Goal: Information Seeking & Learning: Learn about a topic

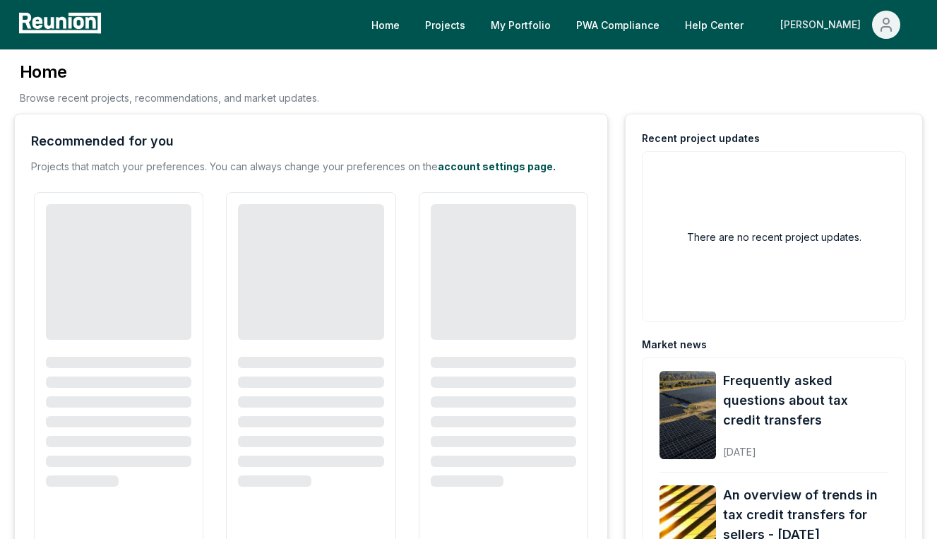
click at [839, 18] on div "[PERSON_NAME]" at bounding box center [823, 25] width 86 height 28
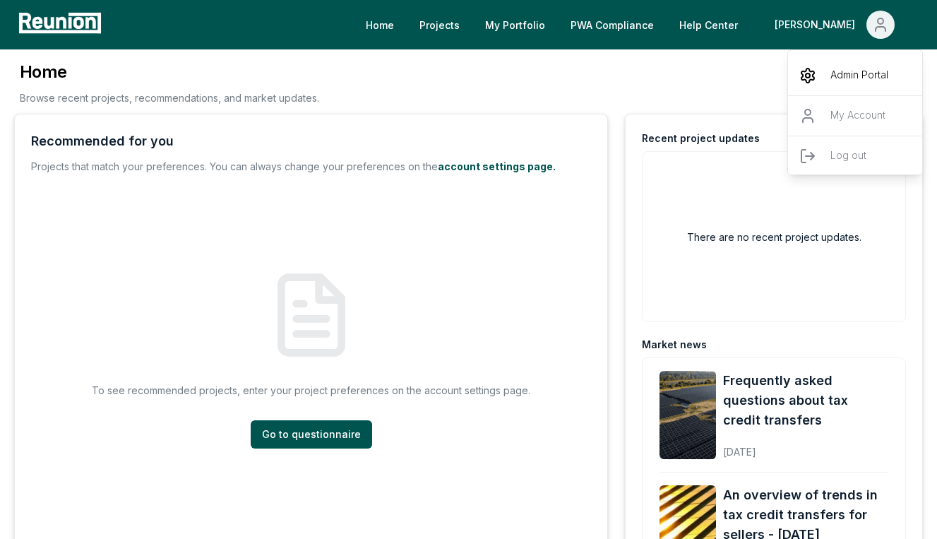
click at [815, 76] on icon "Main" at bounding box center [807, 75] width 17 height 17
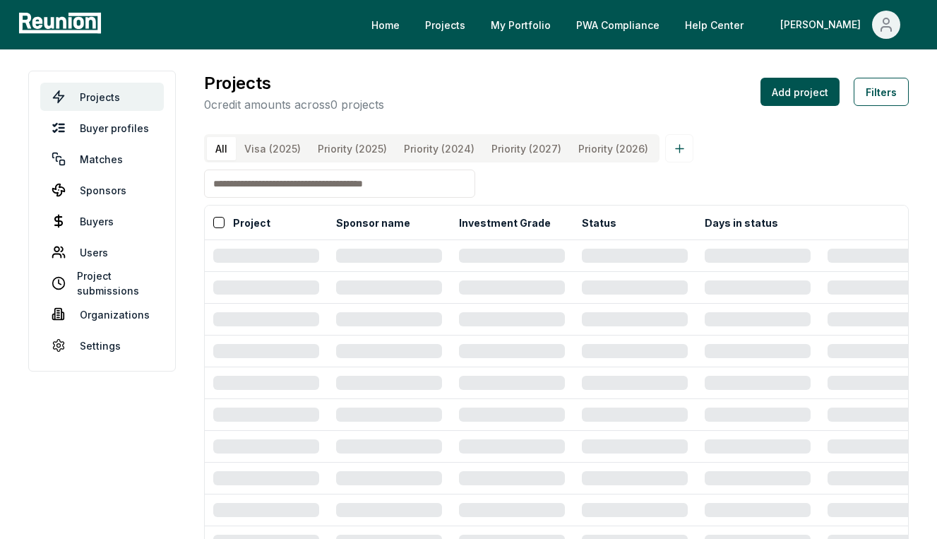
click at [357, 181] on input at bounding box center [339, 183] width 271 height 28
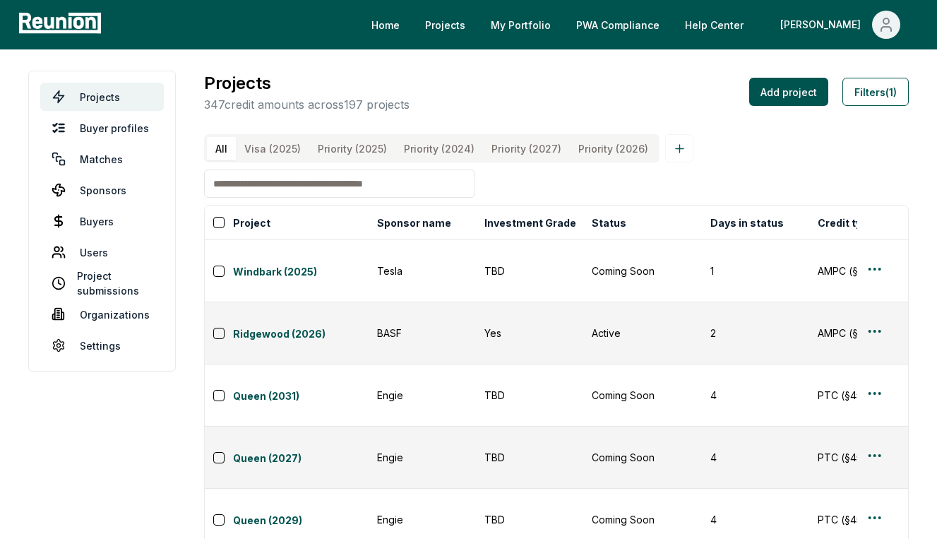
click at [518, 193] on div "All Visa (2025) Priority (2025) Priority (2024) Priority (2027) Priority (2026)…" at bounding box center [556, 515] width 705 height 762
click at [397, 184] on input at bounding box center [339, 183] width 271 height 28
click at [257, 326] on link "Ridgewood (2026)" at bounding box center [301, 334] width 136 height 17
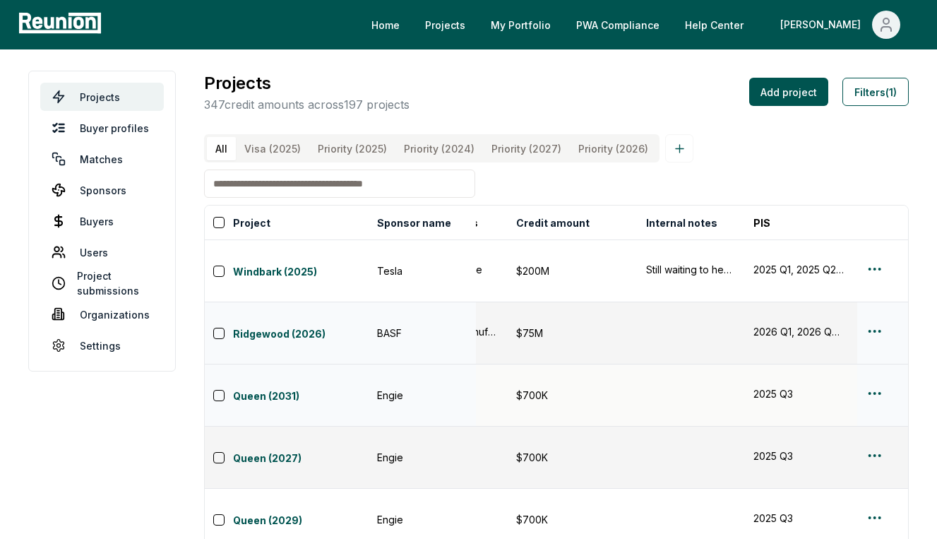
scroll to position [0, 514]
click at [868, 100] on button "Filters (1)" at bounding box center [875, 92] width 66 height 28
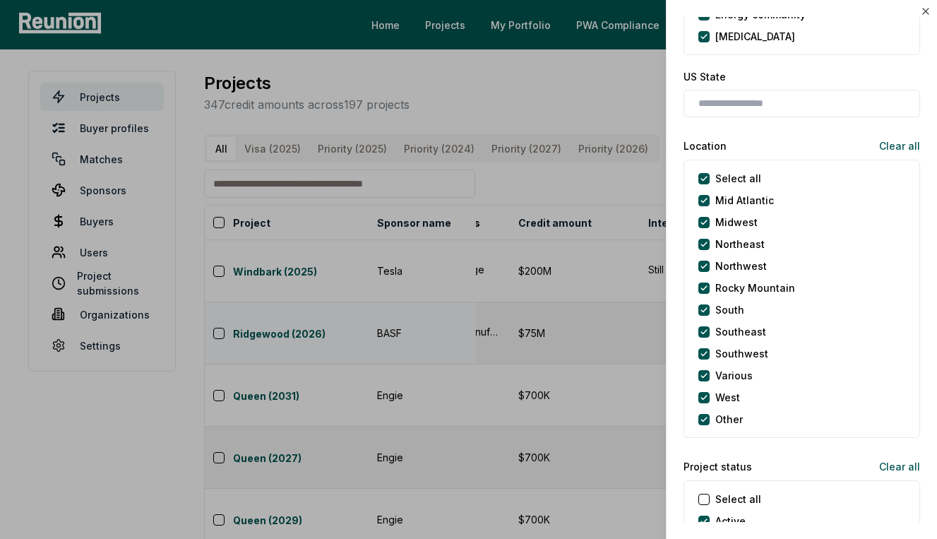
scroll to position [1110, 0]
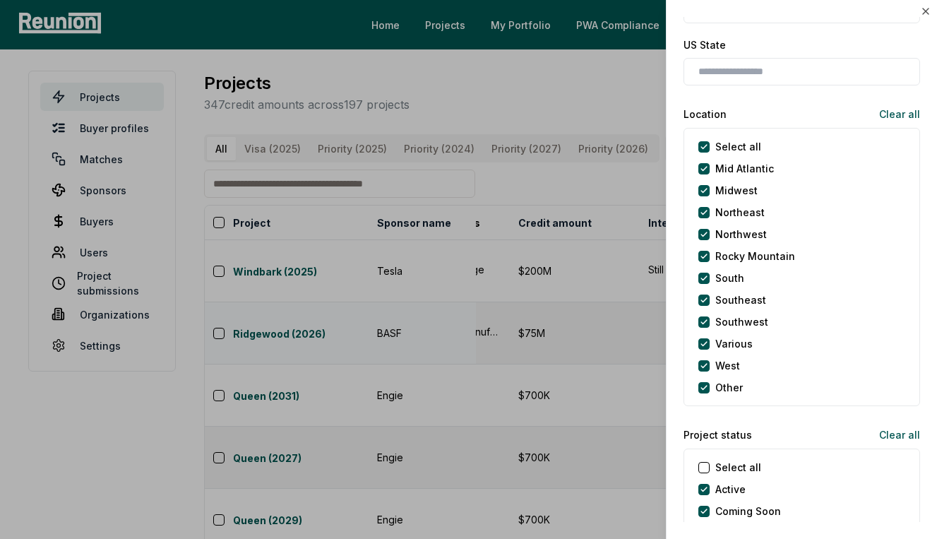
click at [473, 175] on div at bounding box center [468, 269] width 937 height 539
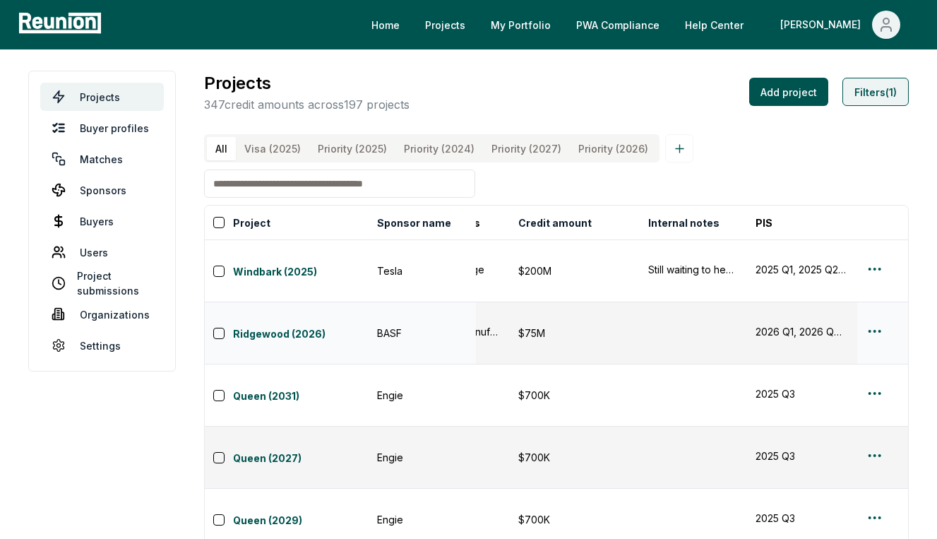
click at [861, 88] on button "Filters (1)" at bounding box center [875, 92] width 66 height 28
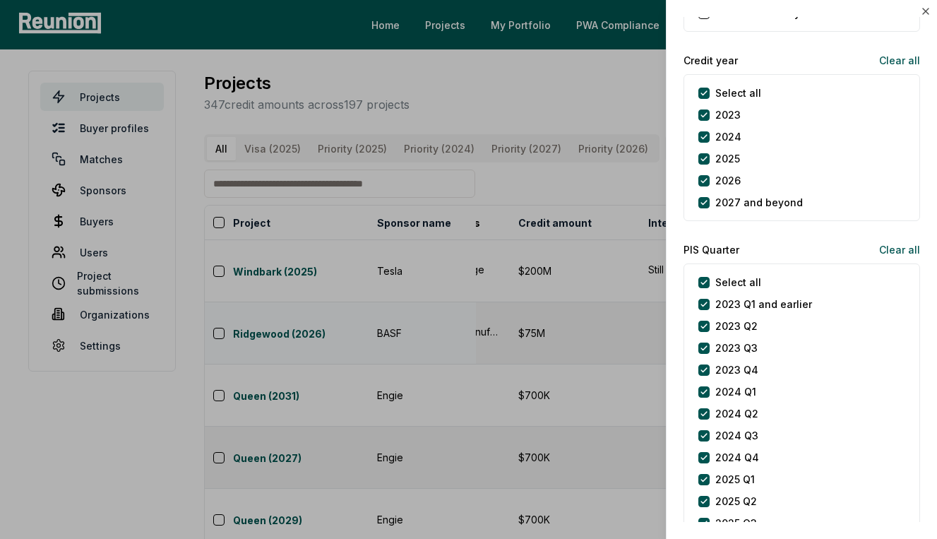
scroll to position [1729, 0]
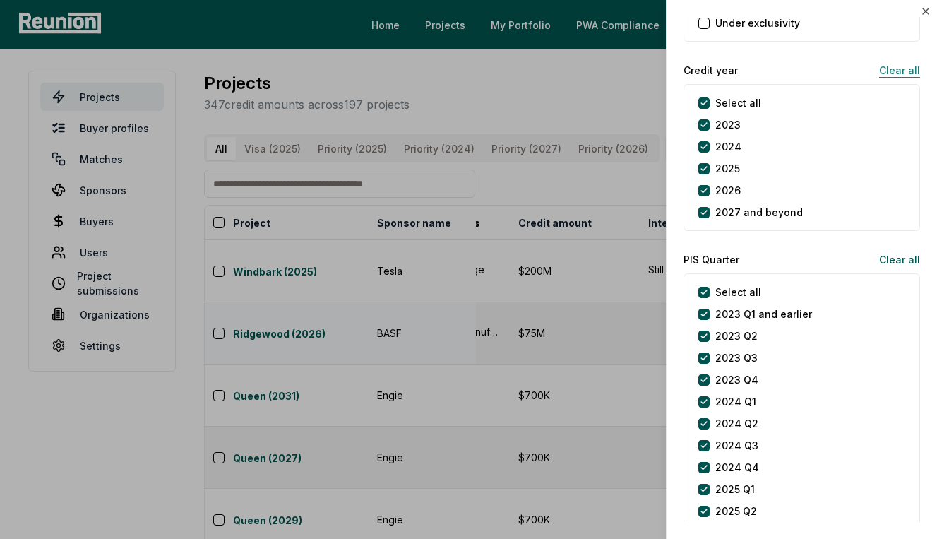
click at [901, 68] on button "Clear all" at bounding box center [894, 70] width 52 height 28
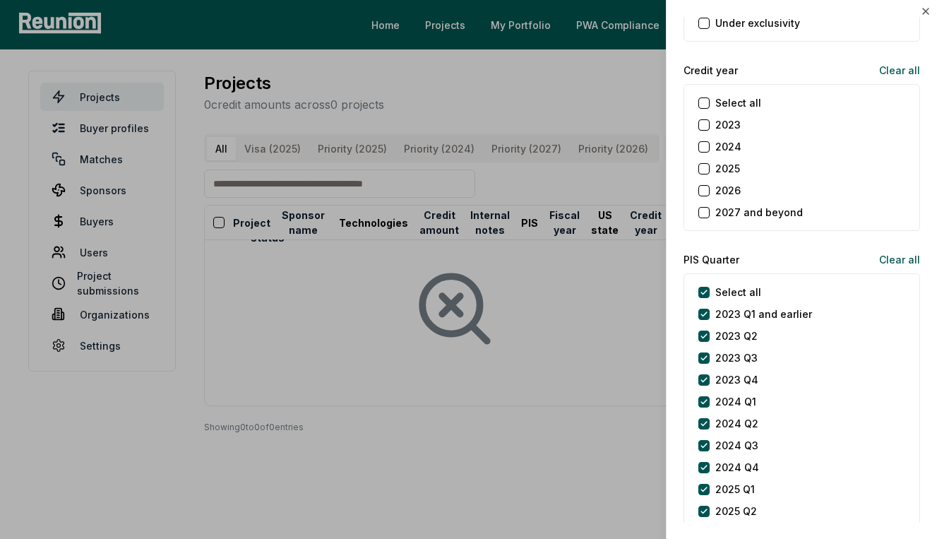
scroll to position [0, 152]
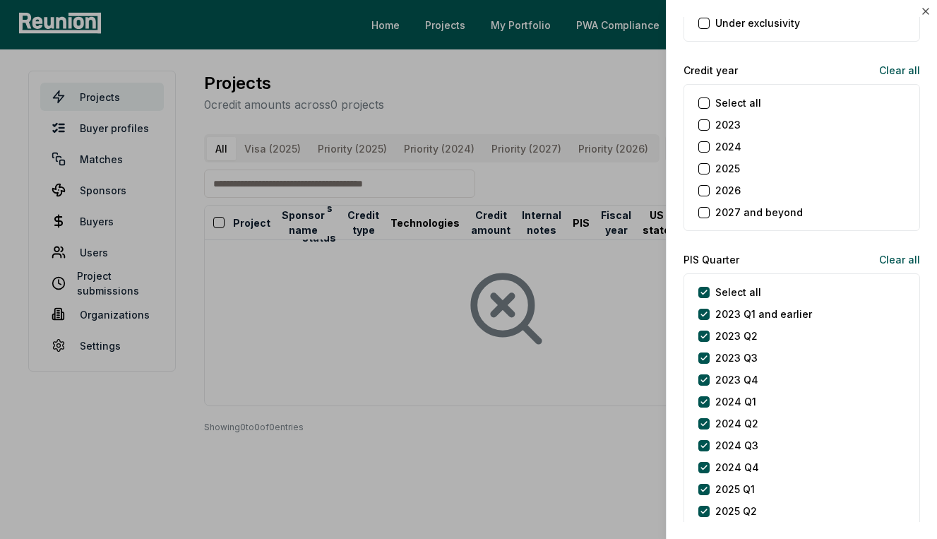
click at [727, 194] on label "2026" at bounding box center [727, 190] width 25 height 15
click at [710, 194] on button "2026" at bounding box center [703, 190] width 11 height 11
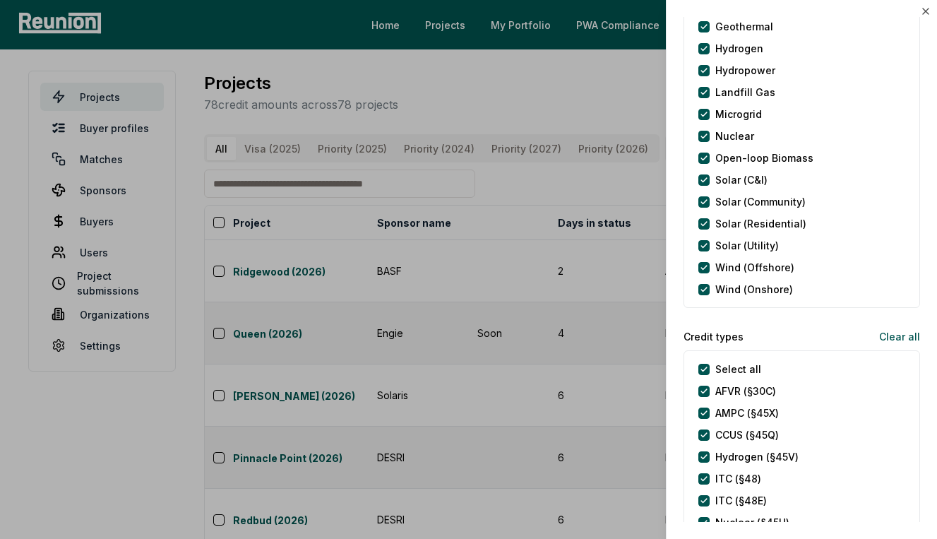
scroll to position [0, 0]
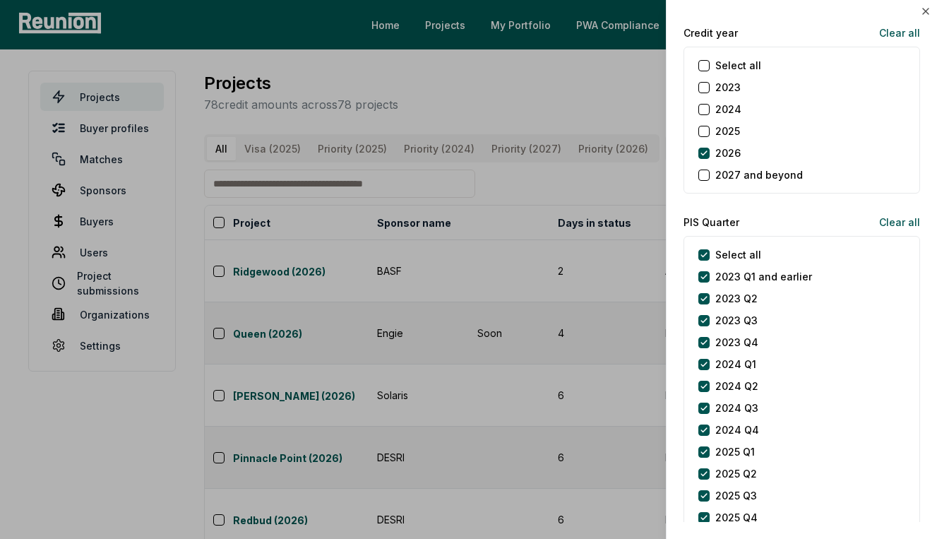
type button "on"
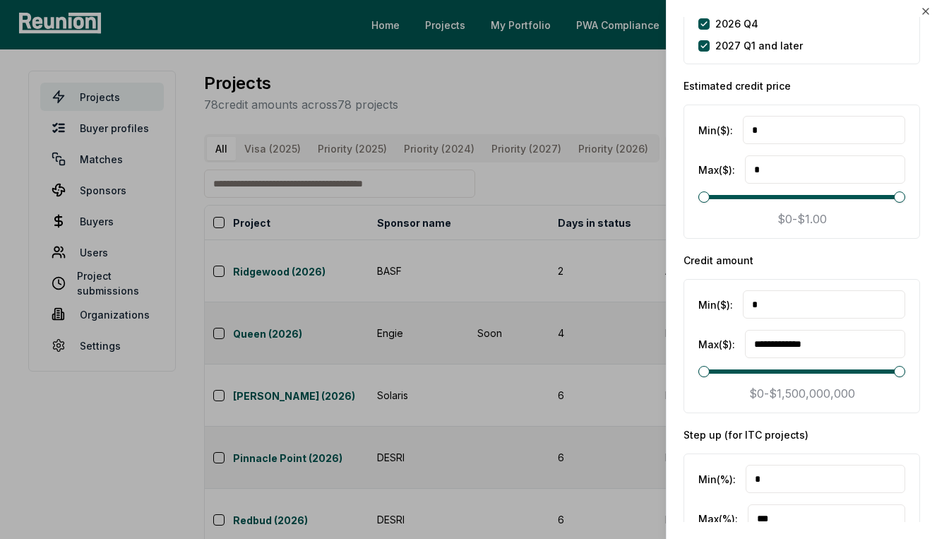
scroll to position [2347, 0]
drag, startPoint x: 810, startPoint y: 306, endPoint x: 740, endPoint y: 306, distance: 70.6
click at [740, 306] on div "Min ($) : *" at bounding box center [801, 305] width 207 height 28
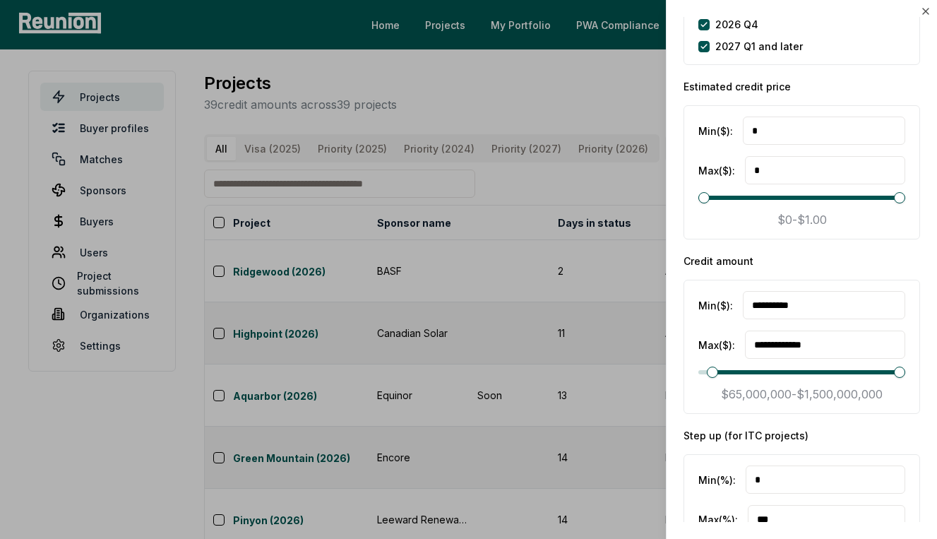
type input "**********"
drag, startPoint x: 849, startPoint y: 339, endPoint x: 716, endPoint y: 339, distance: 133.4
click at [716, 339] on div "**********" at bounding box center [801, 344] width 207 height 28
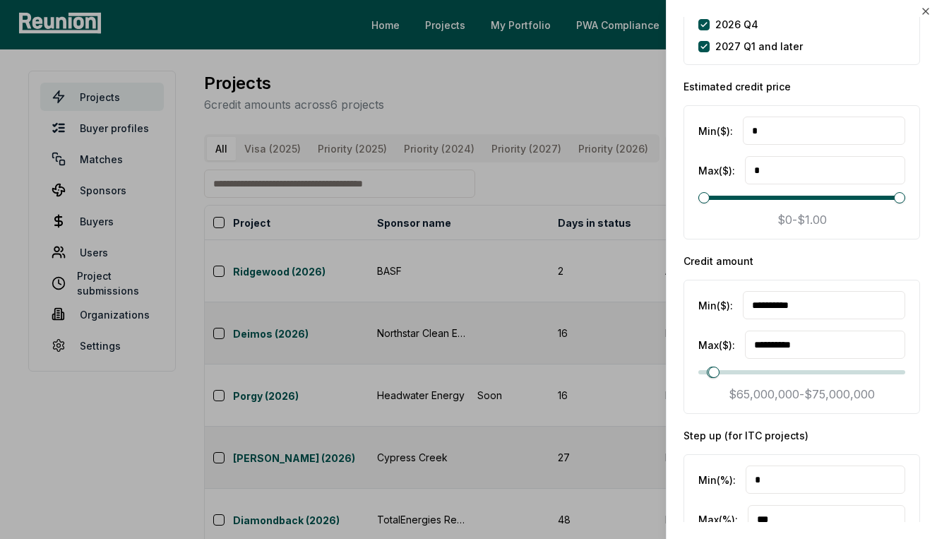
type input "**********"
click at [764, 265] on div "Credit amount" at bounding box center [801, 260] width 237 height 15
click at [586, 193] on div at bounding box center [468, 269] width 937 height 539
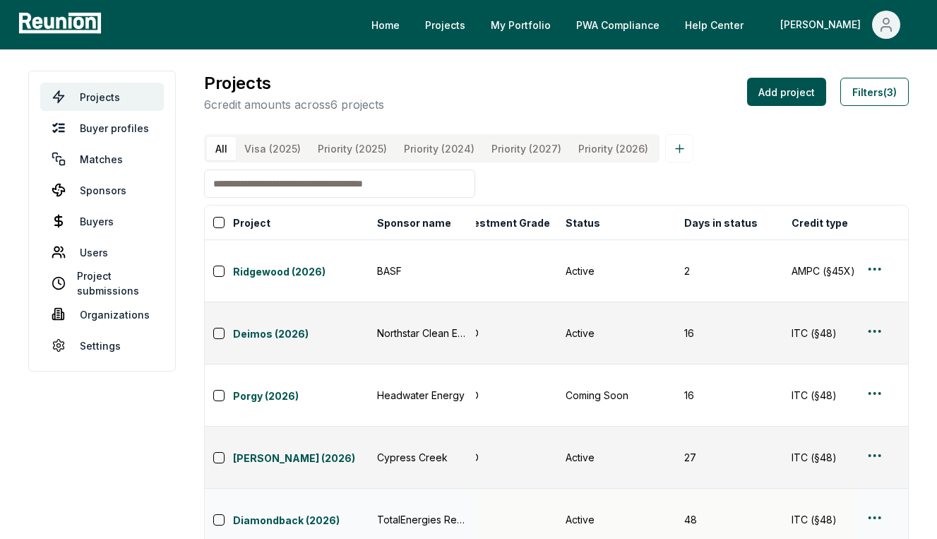
scroll to position [0, 0]
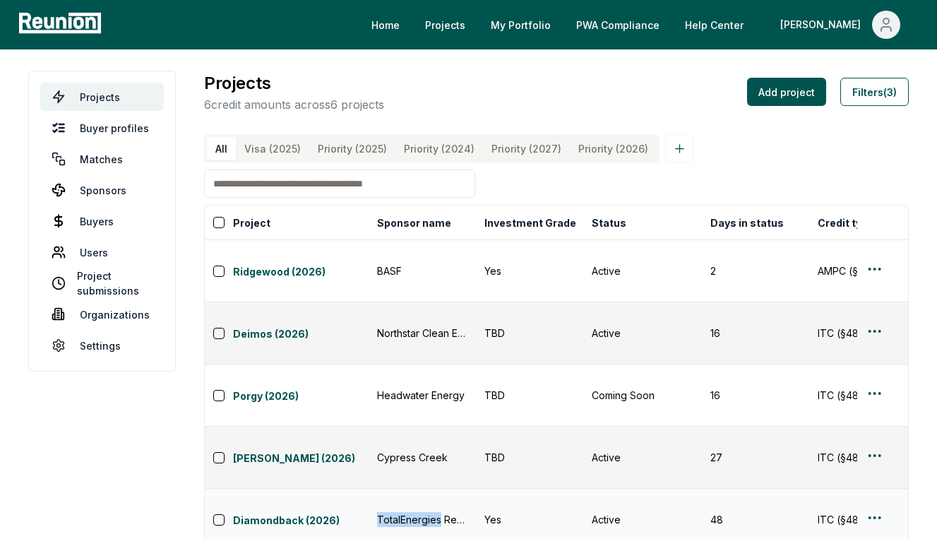
drag, startPoint x: 372, startPoint y: 412, endPoint x: 438, endPoint y: 412, distance: 66.4
click at [438, 489] on td "TotalEnergies Renewables [GEOGRAPHIC_DATA]" at bounding box center [422, 520] width 107 height 62
copy div "TotalEnergies"
click at [320, 513] on link "Diamondback (2026)" at bounding box center [301, 521] width 136 height 17
click at [261, 513] on link "Diamondback (2026)" at bounding box center [301, 521] width 136 height 17
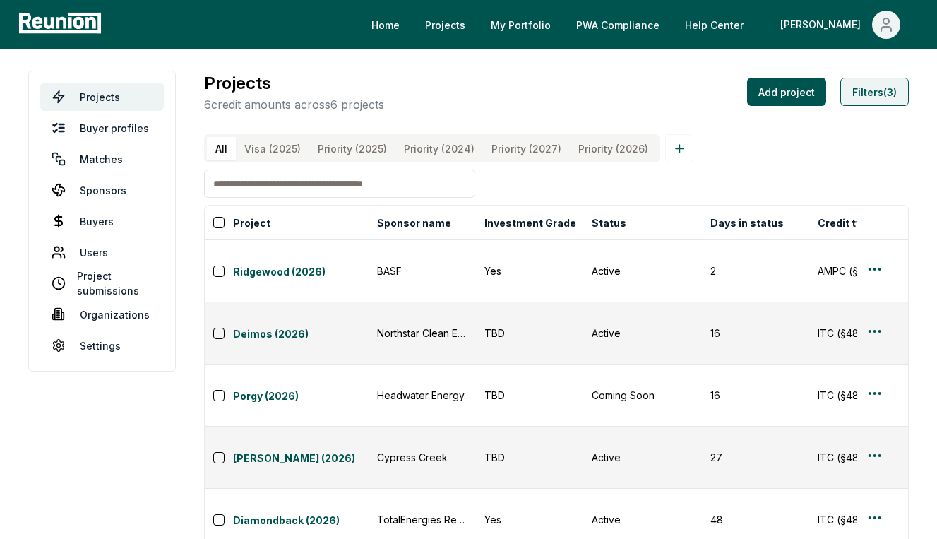
click at [873, 103] on button "Filters (3)" at bounding box center [874, 92] width 68 height 28
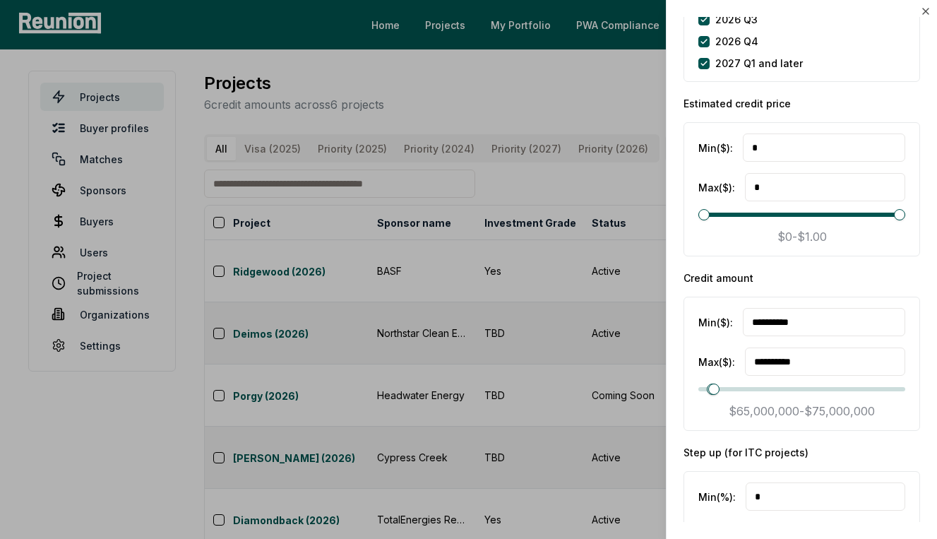
scroll to position [2331, 0]
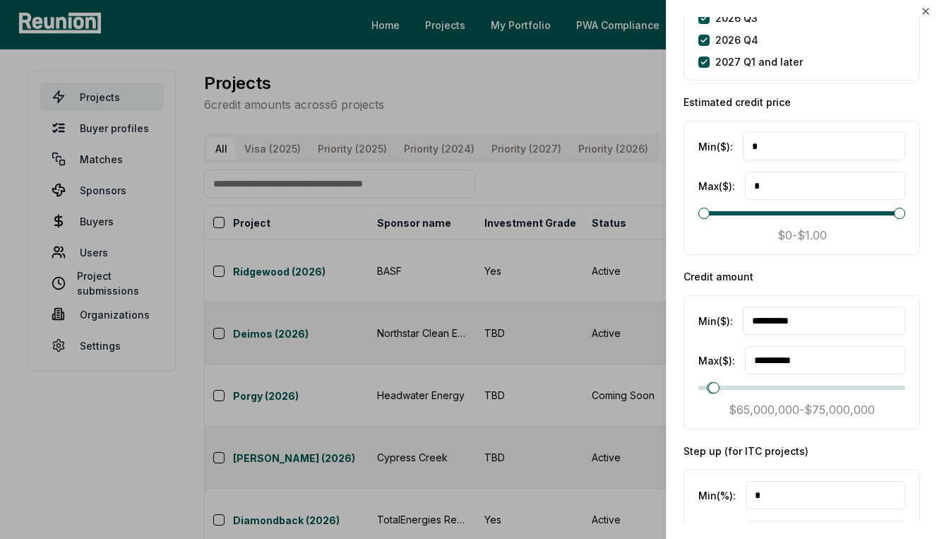
click at [759, 318] on input "**********" at bounding box center [824, 320] width 162 height 28
type input "**********"
click at [765, 363] on input "**********" at bounding box center [825, 360] width 160 height 28
type input "**********"
click at [445, 202] on div at bounding box center [468, 269] width 937 height 539
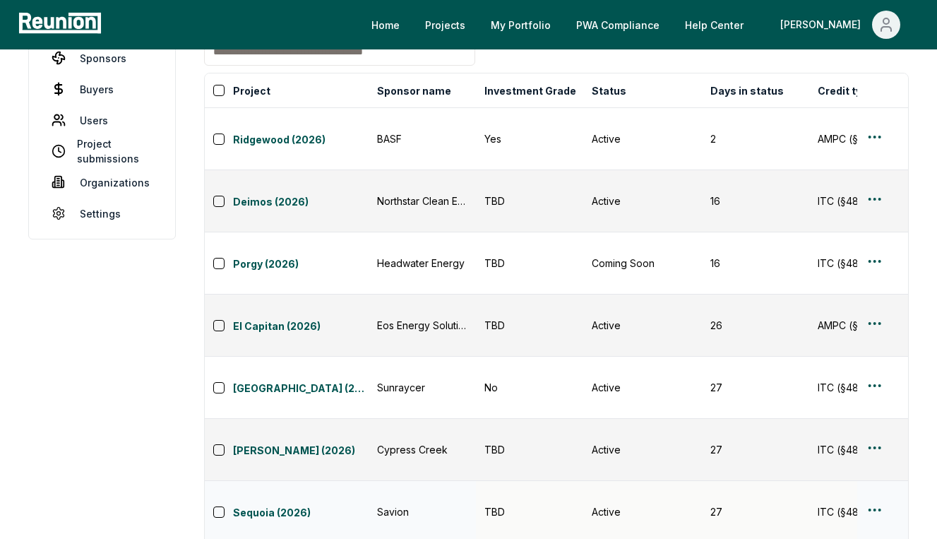
scroll to position [142, 0]
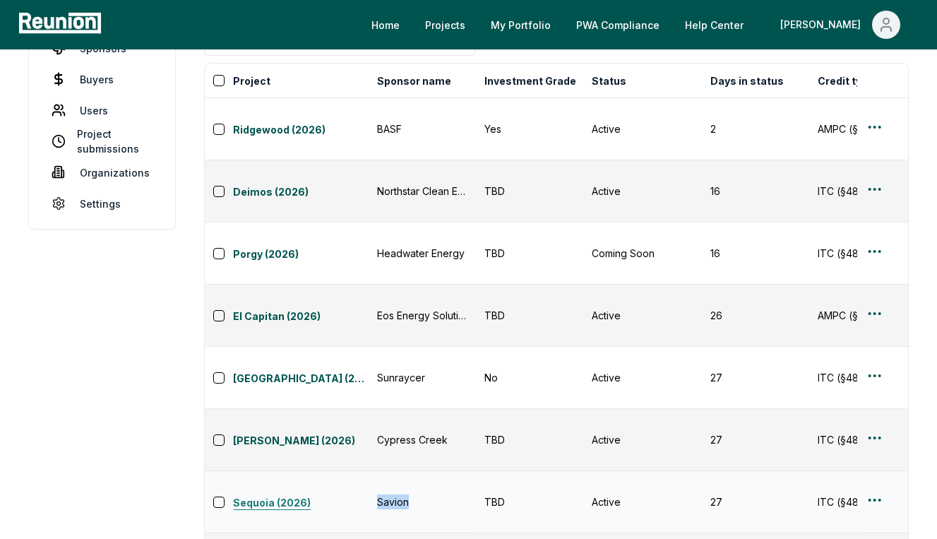
drag, startPoint x: 410, startPoint y: 349, endPoint x: 362, endPoint y: 349, distance: 48.0
copy tr "Savion"
click at [337, 71] on div "Project" at bounding box center [289, 81] width 158 height 34
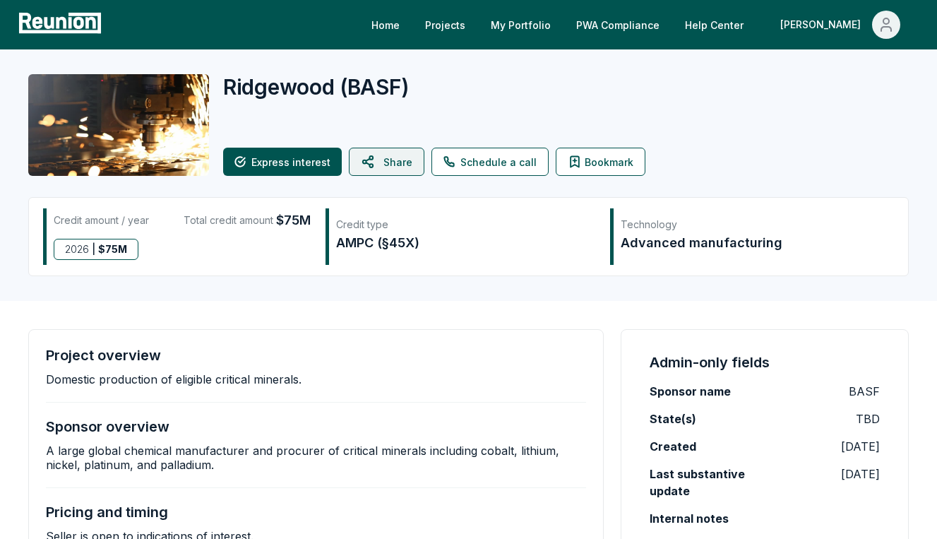
click at [365, 155] on icon at bounding box center [369, 162] width 17 height 34
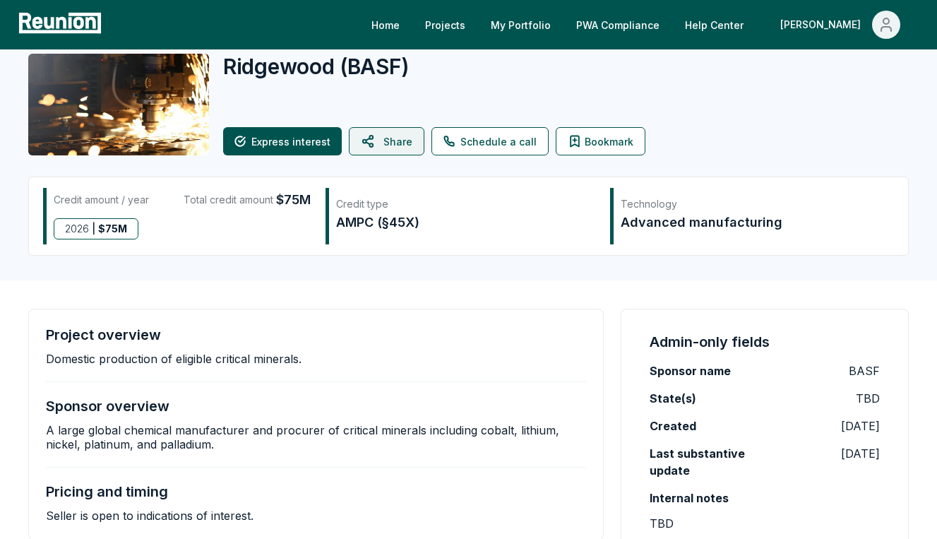
scroll to position [22, 0]
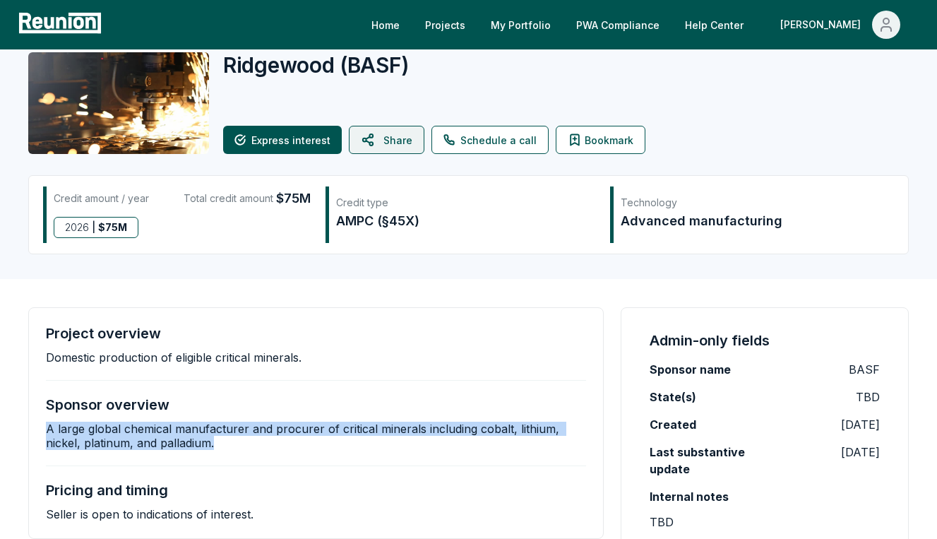
drag, startPoint x: 226, startPoint y: 444, endPoint x: 47, endPoint y: 433, distance: 179.6
click at [47, 433] on p "A large global chemical manufacturer and procurer of critical minerals includin…" at bounding box center [316, 435] width 540 height 28
copy p "A large global chemical manufacturer and procurer of critical minerals includin…"
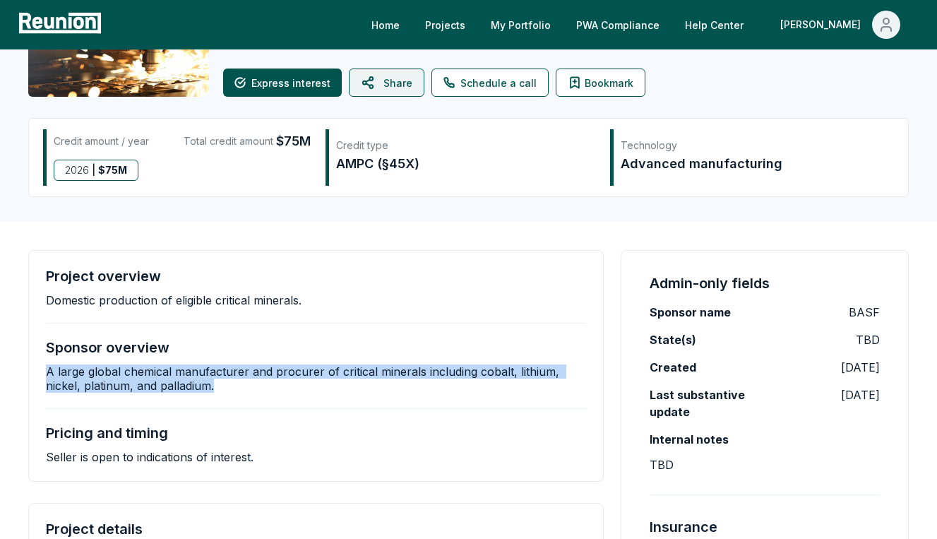
scroll to position [81, 0]
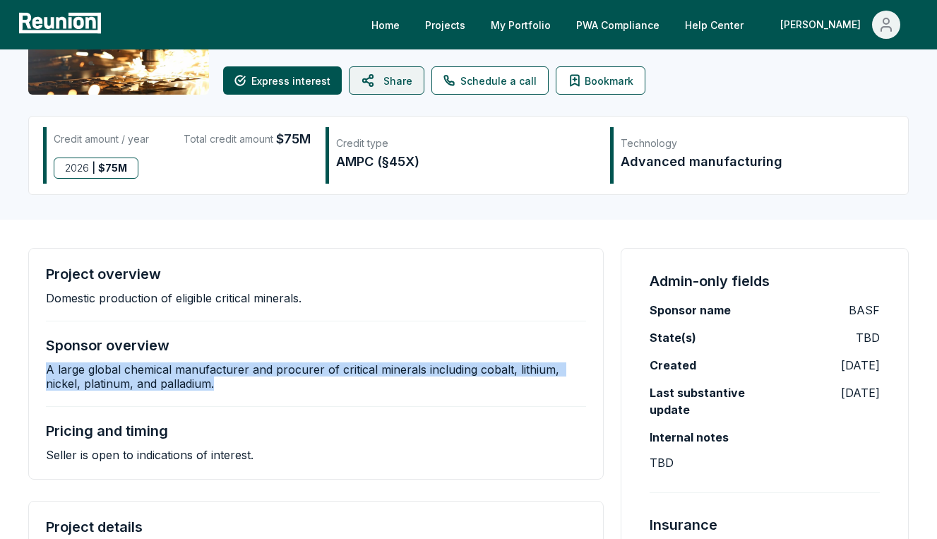
copy p "A large global chemical manufacturer and procurer of critical minerals includin…"
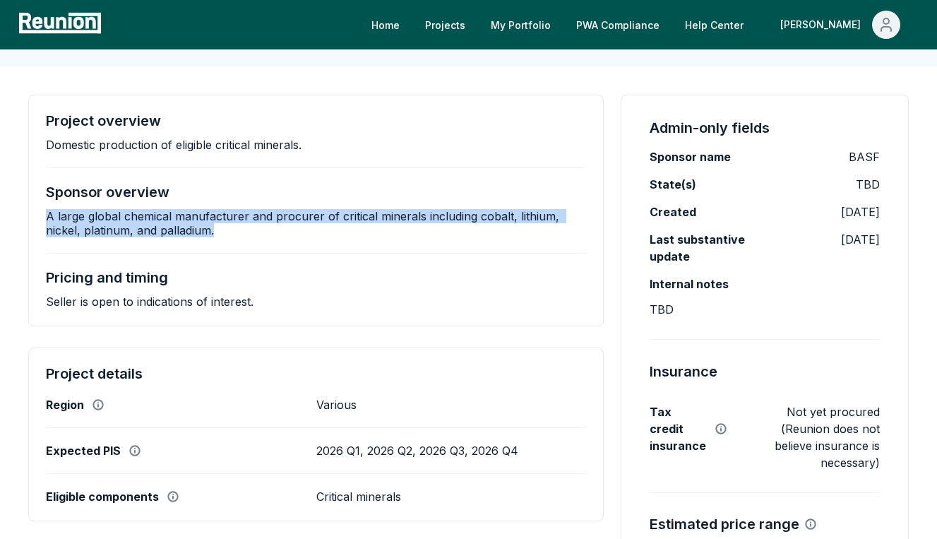
scroll to position [236, 0]
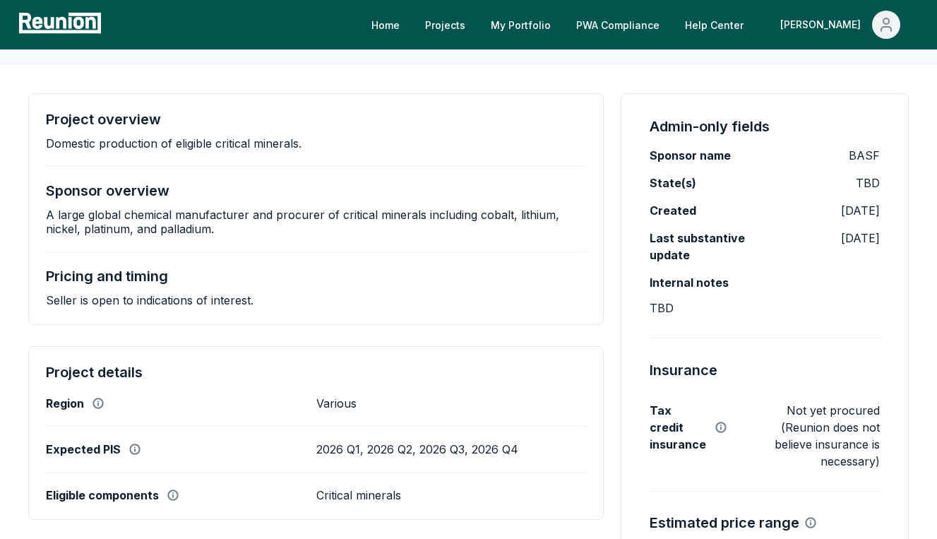
drag, startPoint x: 327, startPoint y: 134, endPoint x: 36, endPoint y: 137, distance: 290.9
click at [36, 137] on div "Project overview Domestic production of eligible critical minerals. Sponsor ove…" at bounding box center [315, 209] width 575 height 232
drag, startPoint x: 36, startPoint y: 137, endPoint x: 335, endPoint y: 144, distance: 299.4
click at [335, 144] on div "Project overview Domestic production of eligible critical minerals. Sponsor ove…" at bounding box center [315, 209] width 575 height 232
copy p "Domestic production of eligible critical minerals."
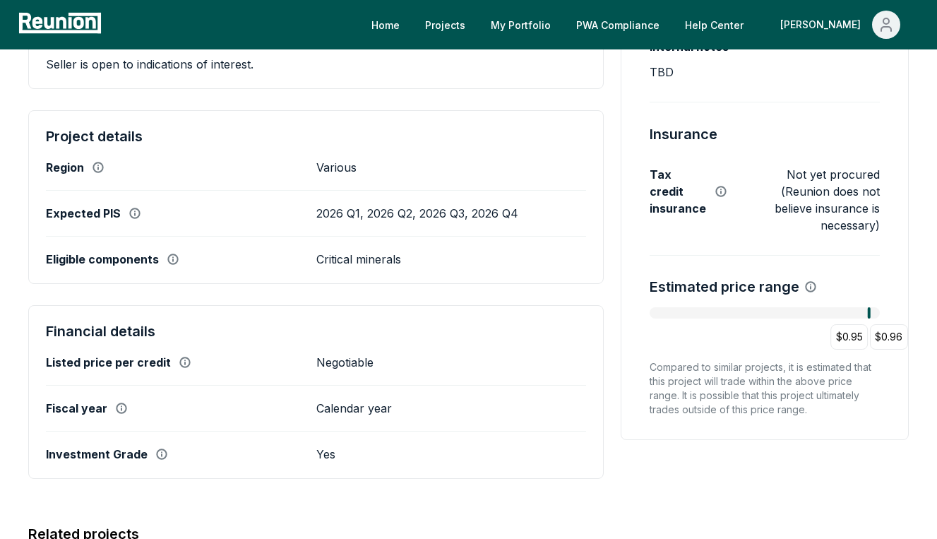
scroll to position [477, 0]
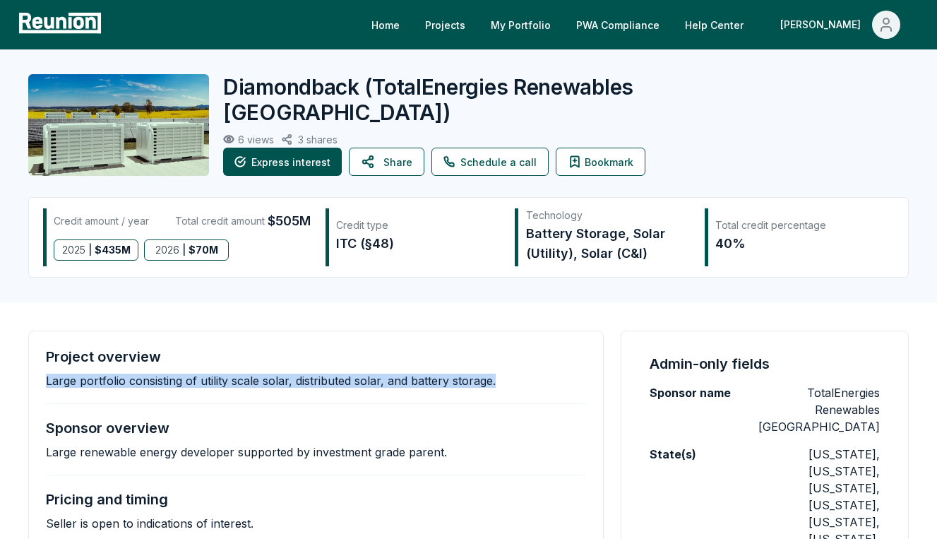
drag, startPoint x: 44, startPoint y: 376, endPoint x: 504, endPoint y: 380, distance: 460.3
click at [504, 380] on div "Project overview Large portfolio consisting of utility scale solar, distributed…" at bounding box center [315, 438] width 575 height 217
copy p "Large portfolio consisting of utility scale solar, distributed solar, and batte…"
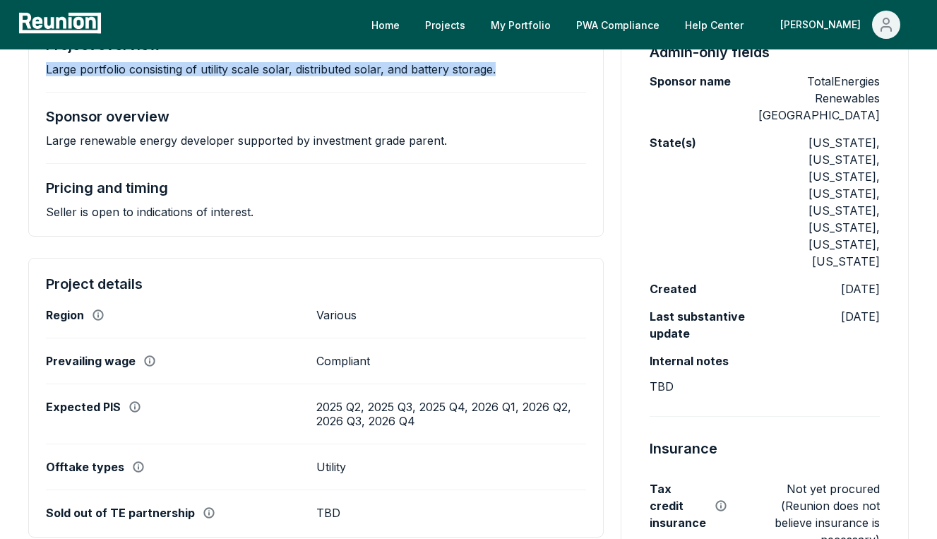
scroll to position [313, 0]
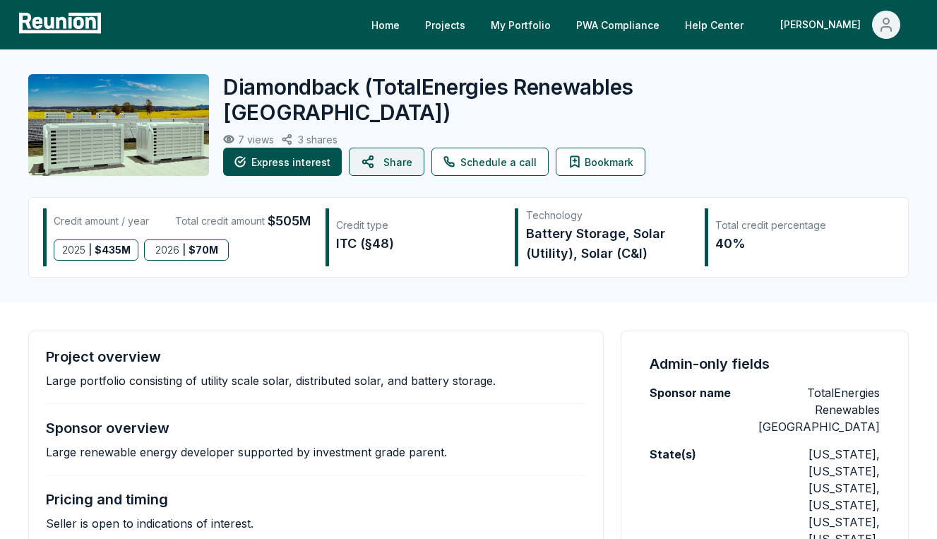
click at [369, 160] on icon at bounding box center [369, 162] width 17 height 34
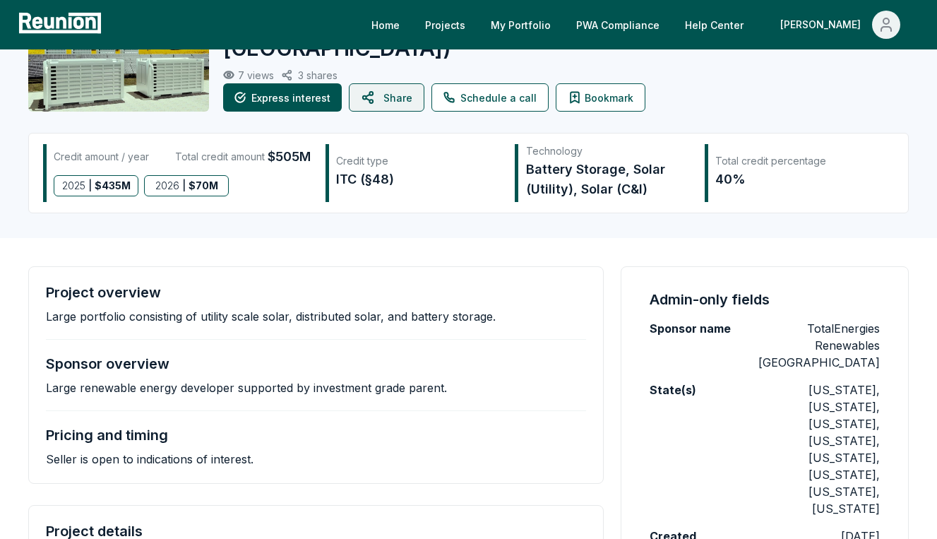
scroll to position [68, 0]
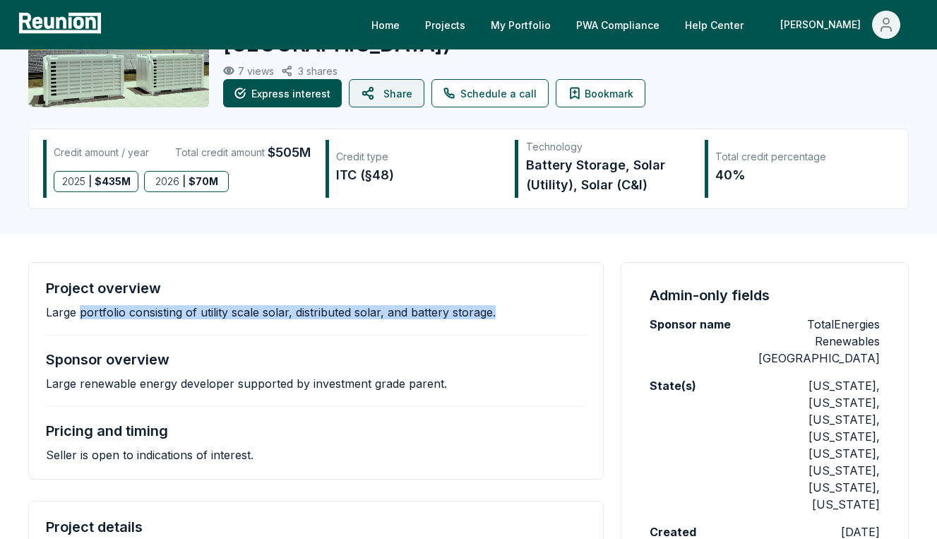
drag, startPoint x: 80, startPoint y: 312, endPoint x: 498, endPoint y: 314, distance: 417.2
click at [498, 314] on div "Project overview Large portfolio consisting of utility scale solar, distributed…" at bounding box center [316, 300] width 540 height 40
copy p "portfolio consisting of utility scale solar, distributed solar, and battery sto…"
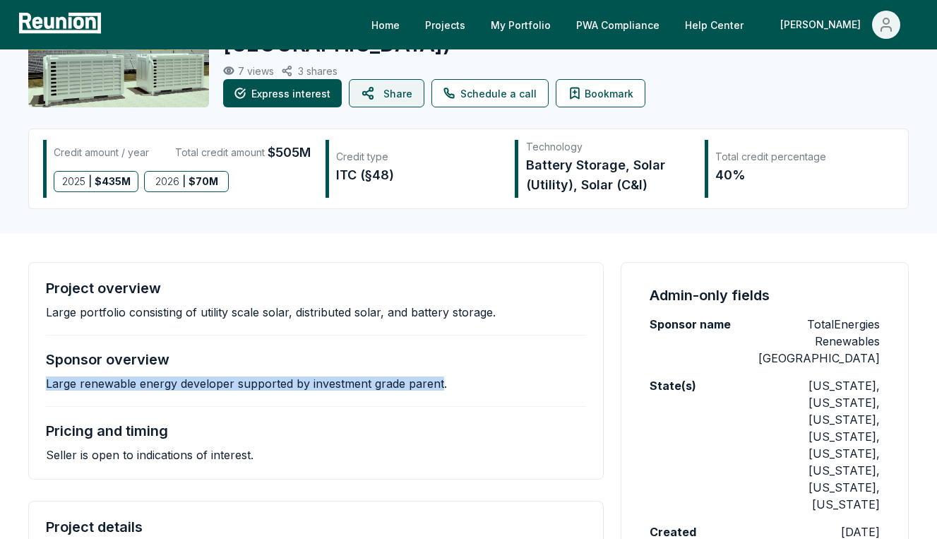
drag, startPoint x: 441, startPoint y: 385, endPoint x: 37, endPoint y: 387, distance: 403.8
click at [37, 387] on div "Project overview Large portfolio consisting of utility scale solar, distributed…" at bounding box center [315, 370] width 575 height 217
copy p "Large renewable energy developer supported by investment grade parent"
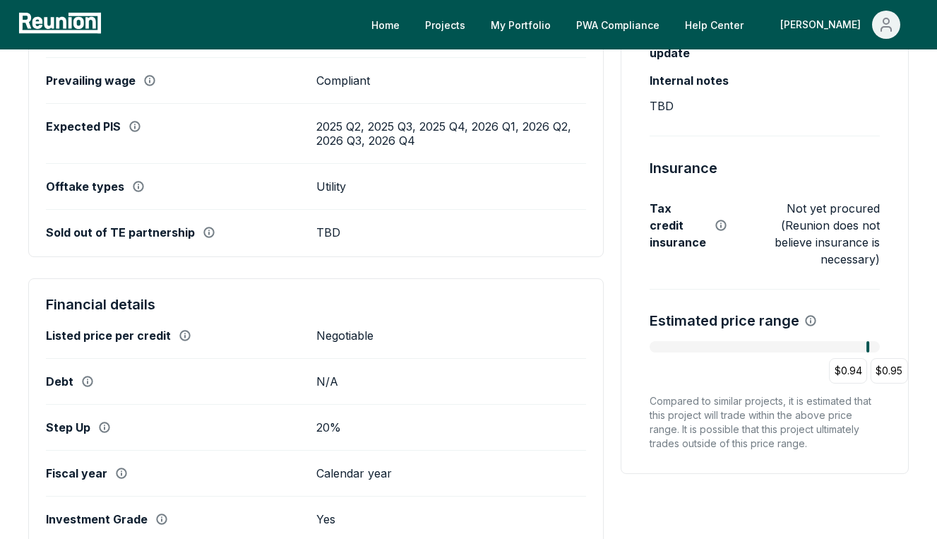
scroll to position [0, 0]
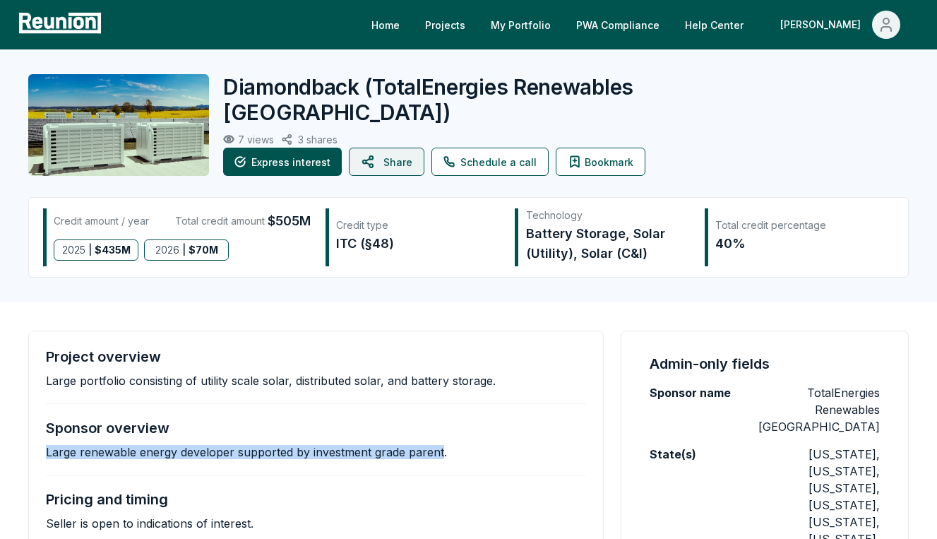
copy p "Large renewable energy developer supported by investment grade parent"
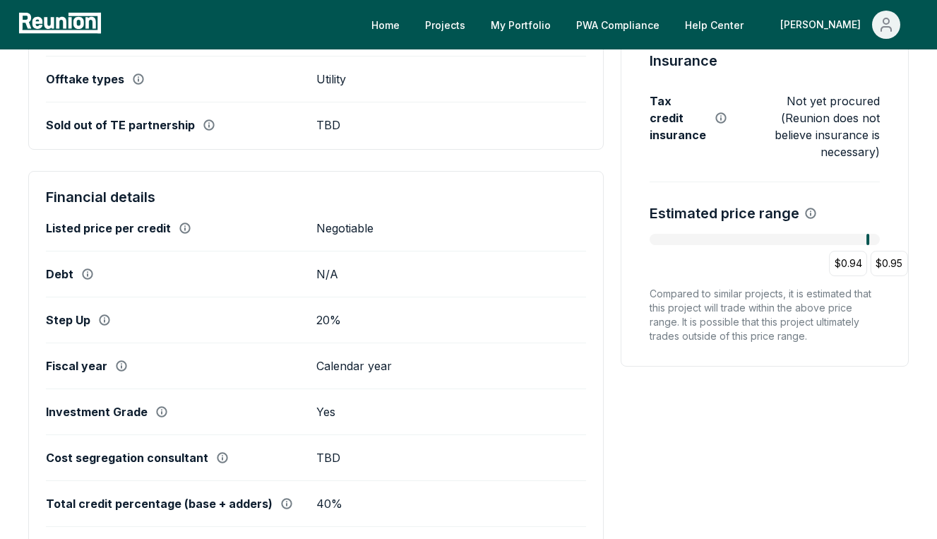
scroll to position [714, 0]
